Goal: Transaction & Acquisition: Purchase product/service

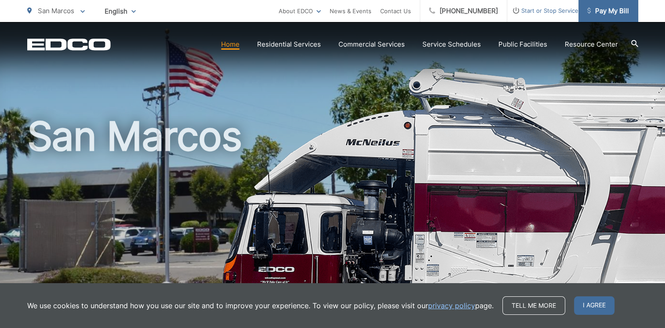
click at [601, 8] on span "Pay My Bill" at bounding box center [608, 11] width 42 height 11
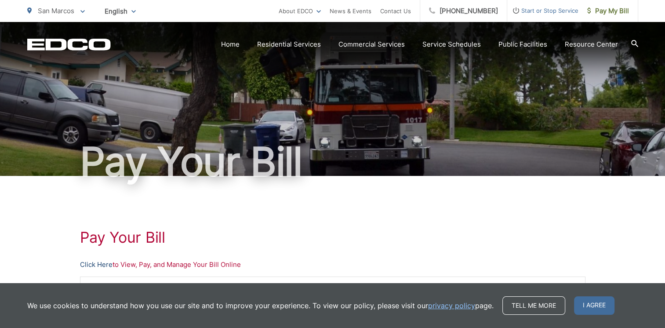
click at [95, 263] on link "Click Here" at bounding box center [96, 264] width 33 height 11
click at [597, 9] on span "Pay My Bill" at bounding box center [608, 11] width 42 height 11
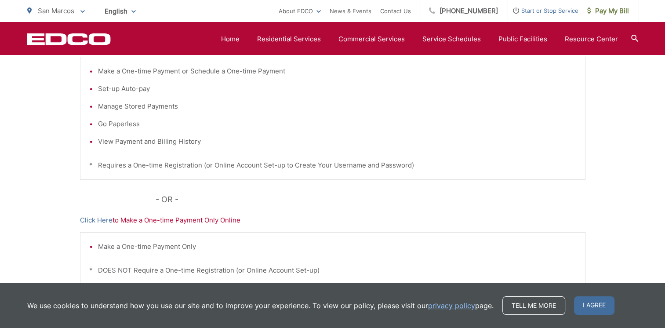
scroll to position [264, 0]
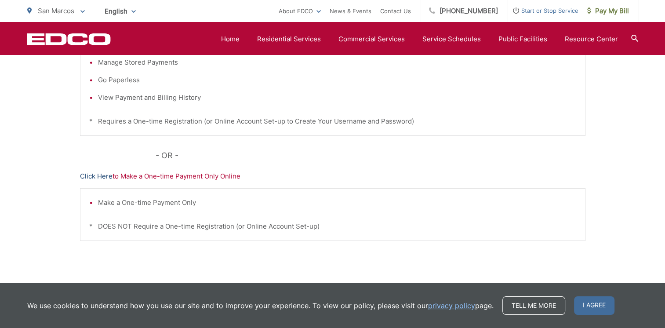
click at [99, 175] on link "Click Here" at bounding box center [96, 176] width 33 height 11
